Goal: Task Accomplishment & Management: Manage account settings

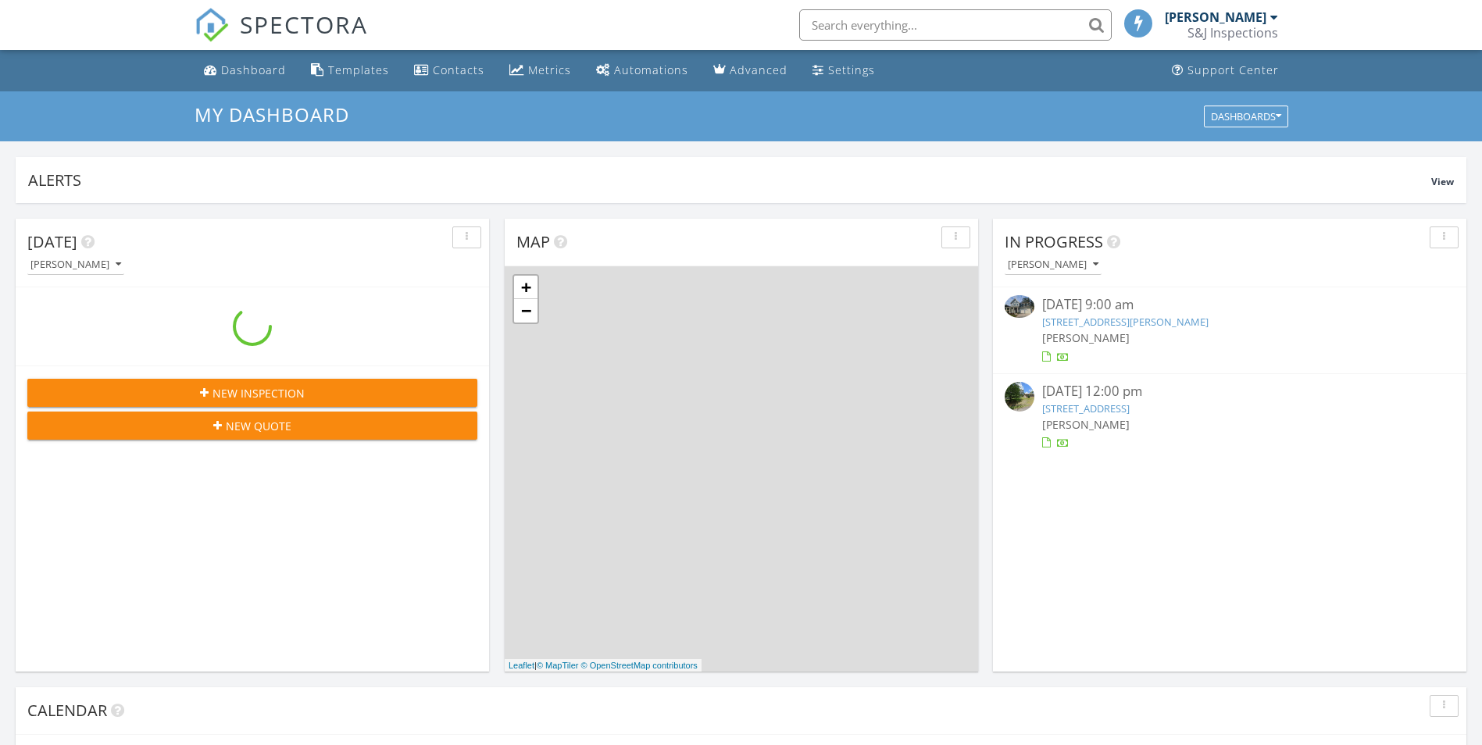
scroll to position [1446, 1506]
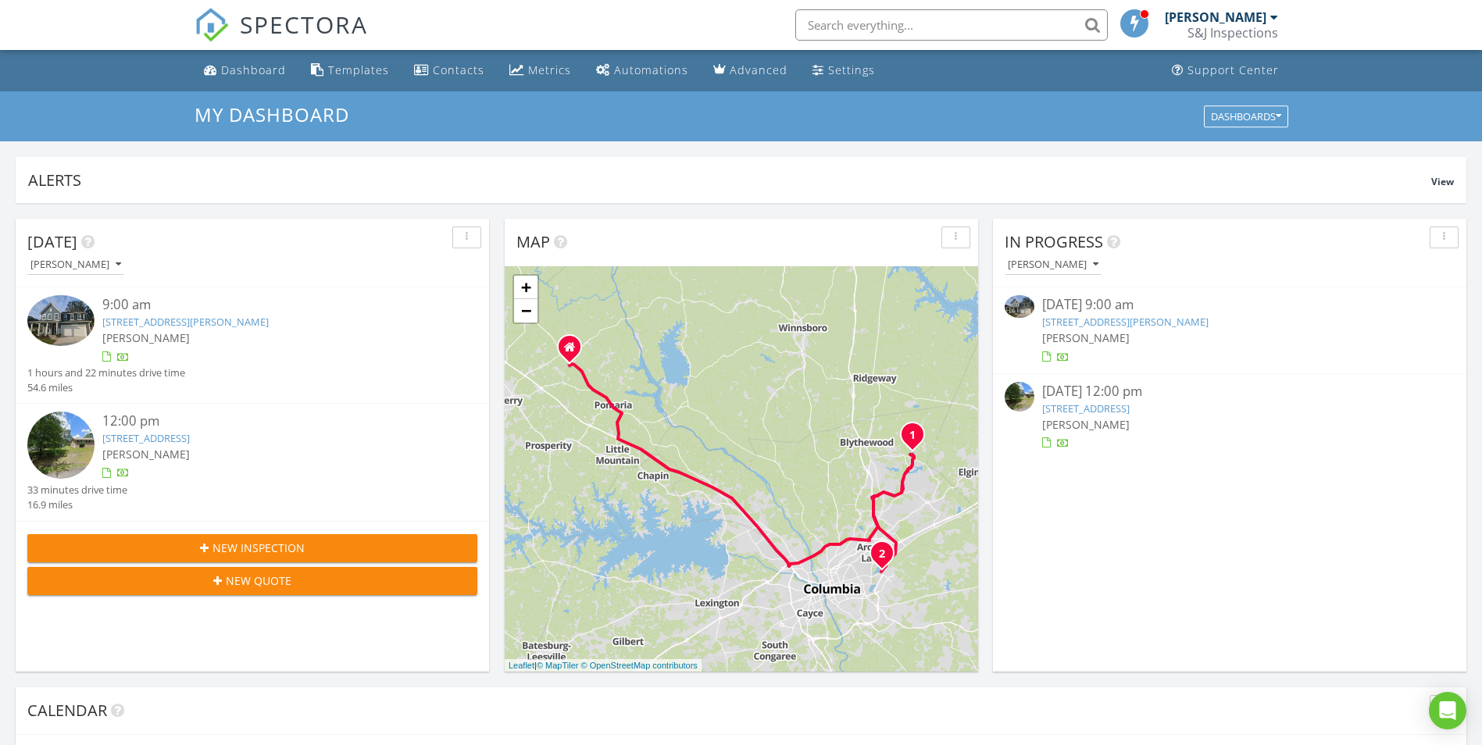
click at [238, 321] on link "609 Carters Grove Lane, Blythewood, SC 29016" at bounding box center [185, 322] width 166 height 14
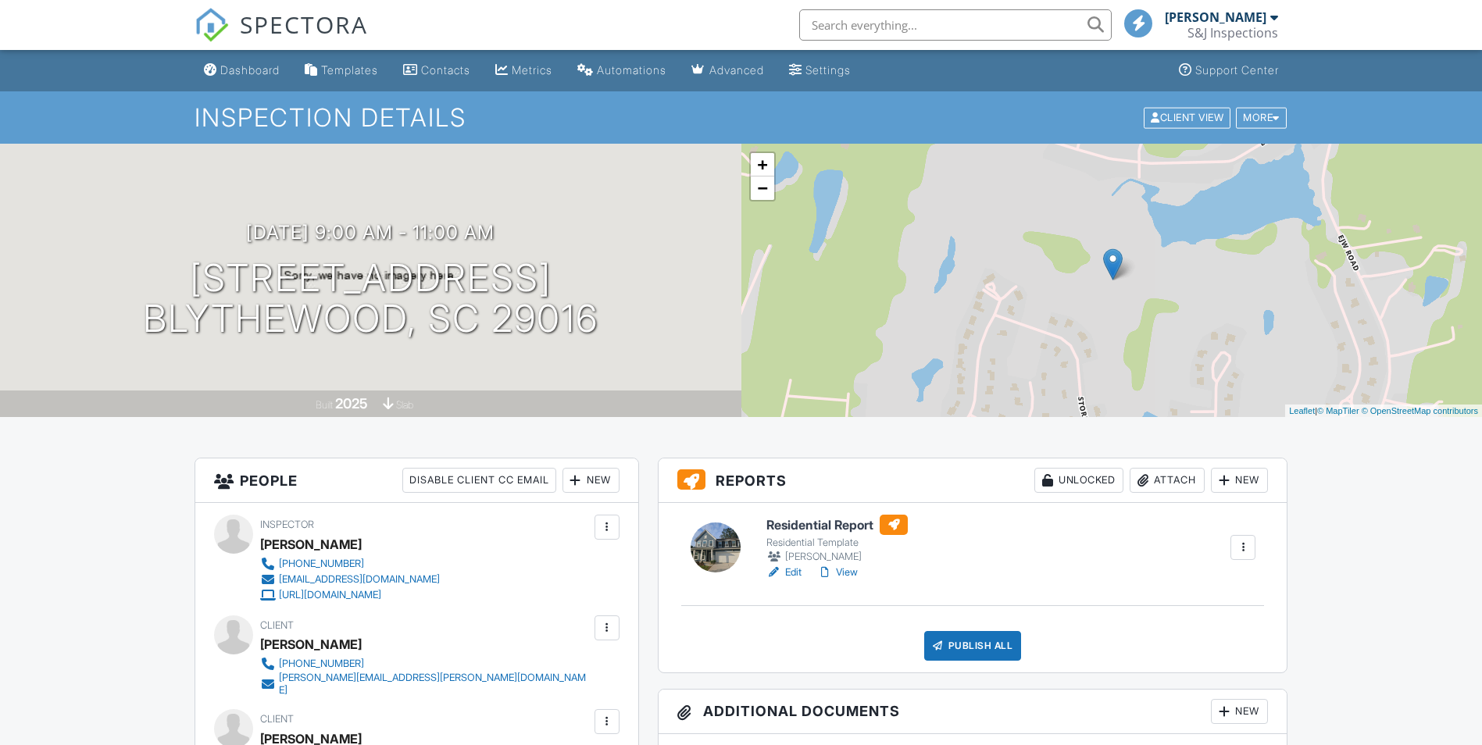
click at [823, 524] on h6 "Residential Report" at bounding box center [836, 525] width 141 height 20
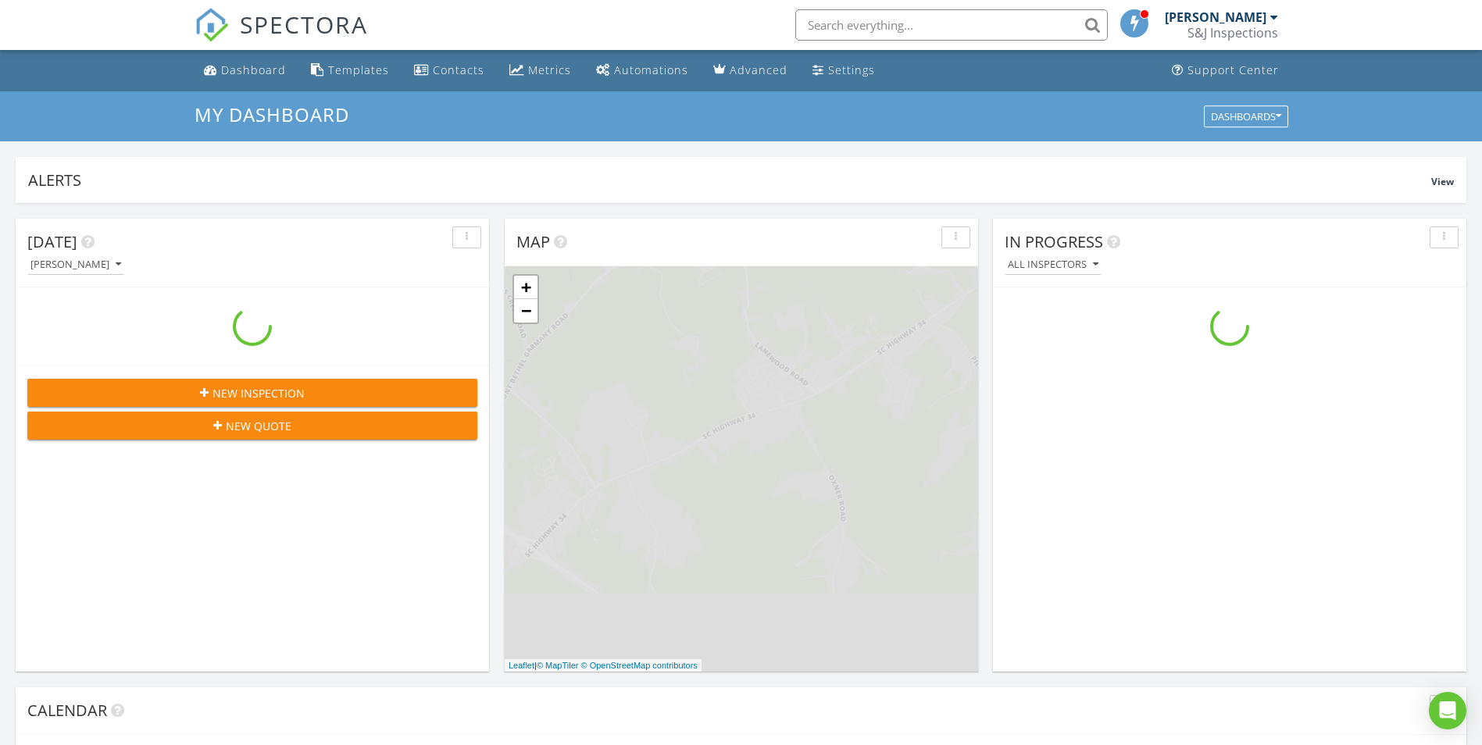
scroll to position [1446, 1506]
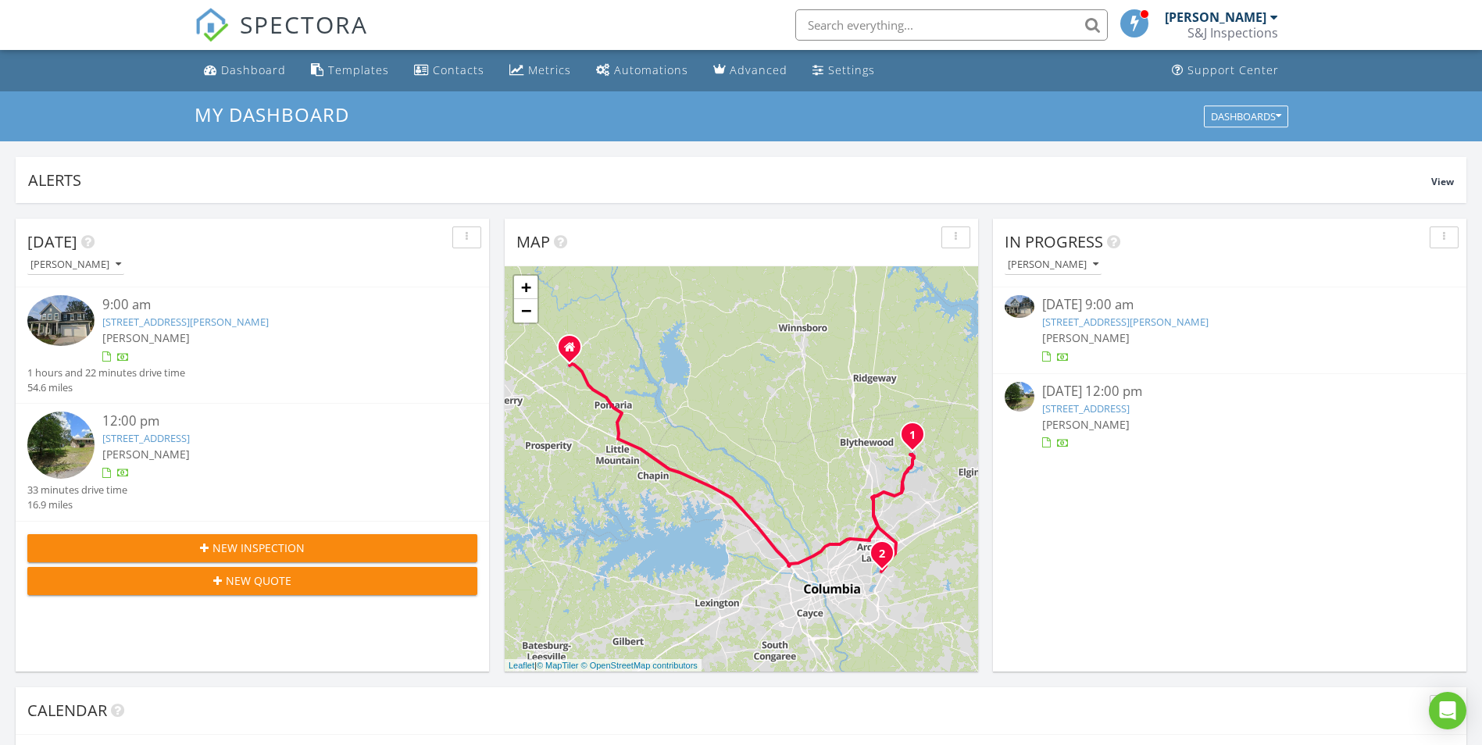
click at [261, 323] on link "[STREET_ADDRESS][PERSON_NAME]" at bounding box center [185, 322] width 166 height 14
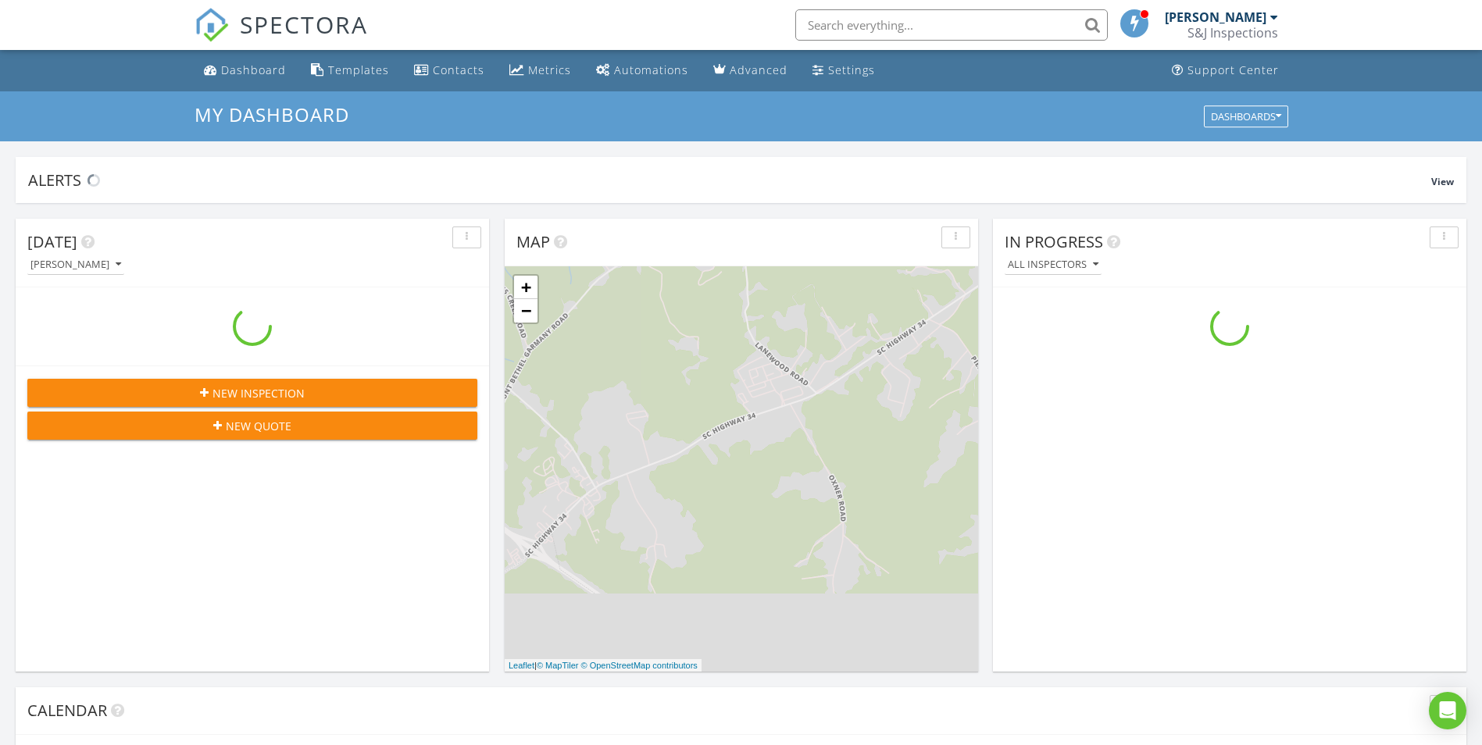
scroll to position [1446, 1506]
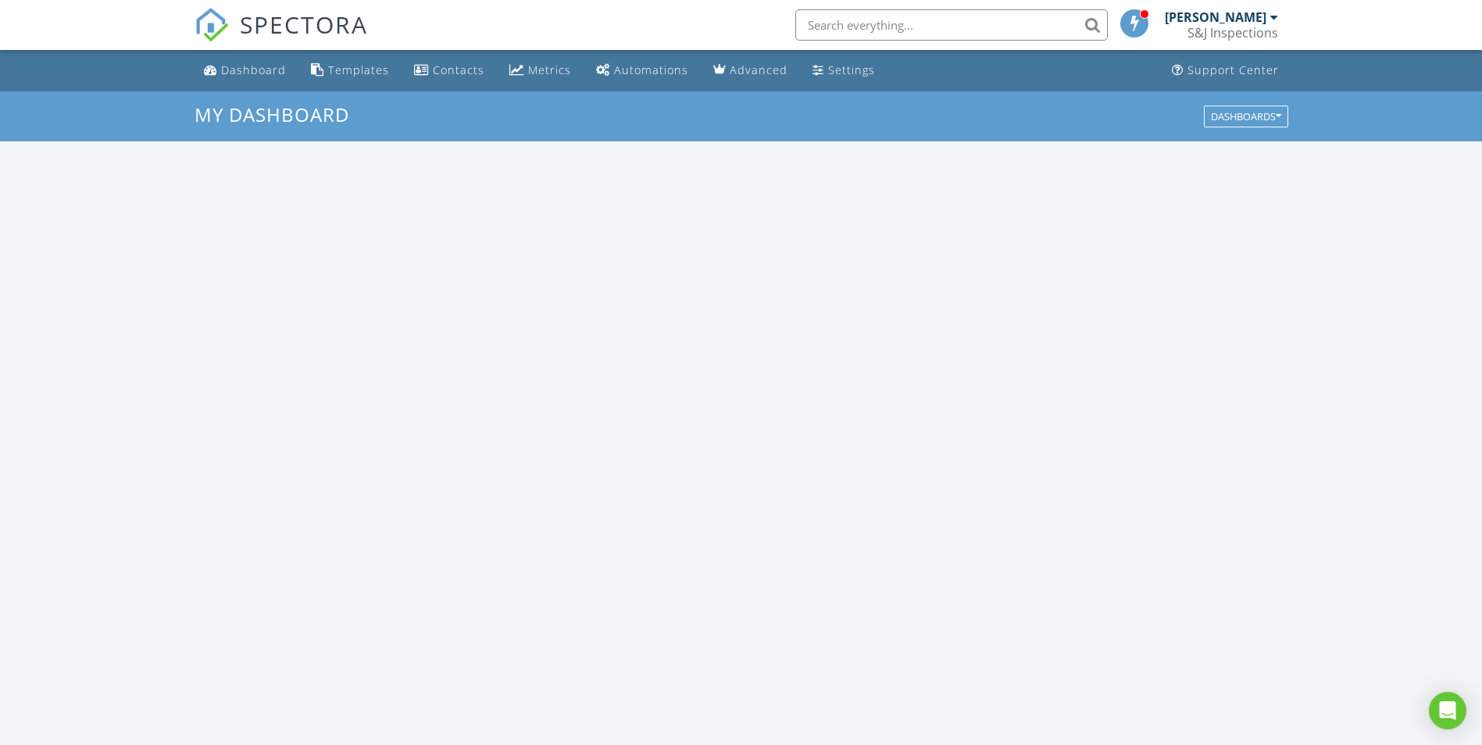
scroll to position [1446, 1506]
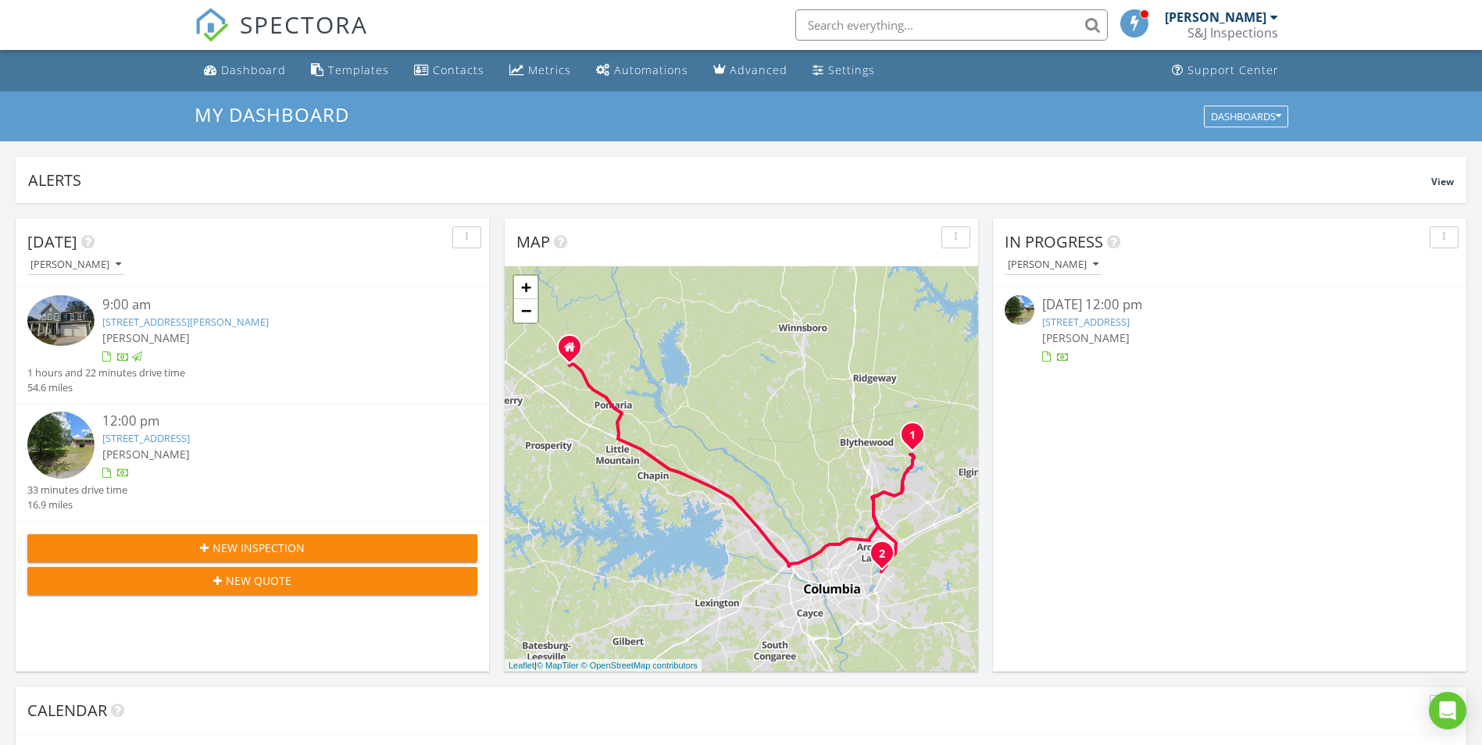
click at [190, 436] on link "[STREET_ADDRESS]" at bounding box center [146, 438] width 88 height 14
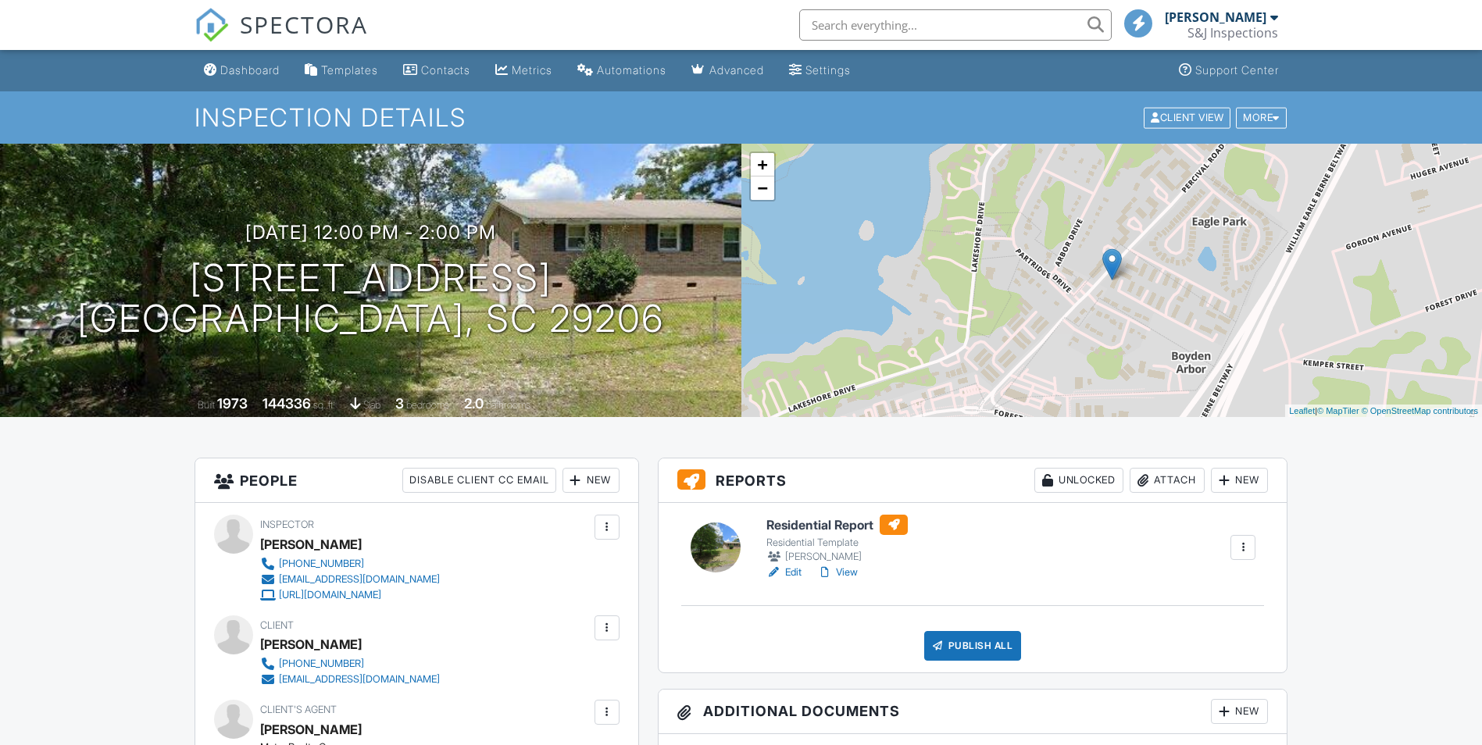
click at [834, 523] on h6 "Residential Report" at bounding box center [836, 525] width 141 height 20
